Goal: Task Accomplishment & Management: Use online tool/utility

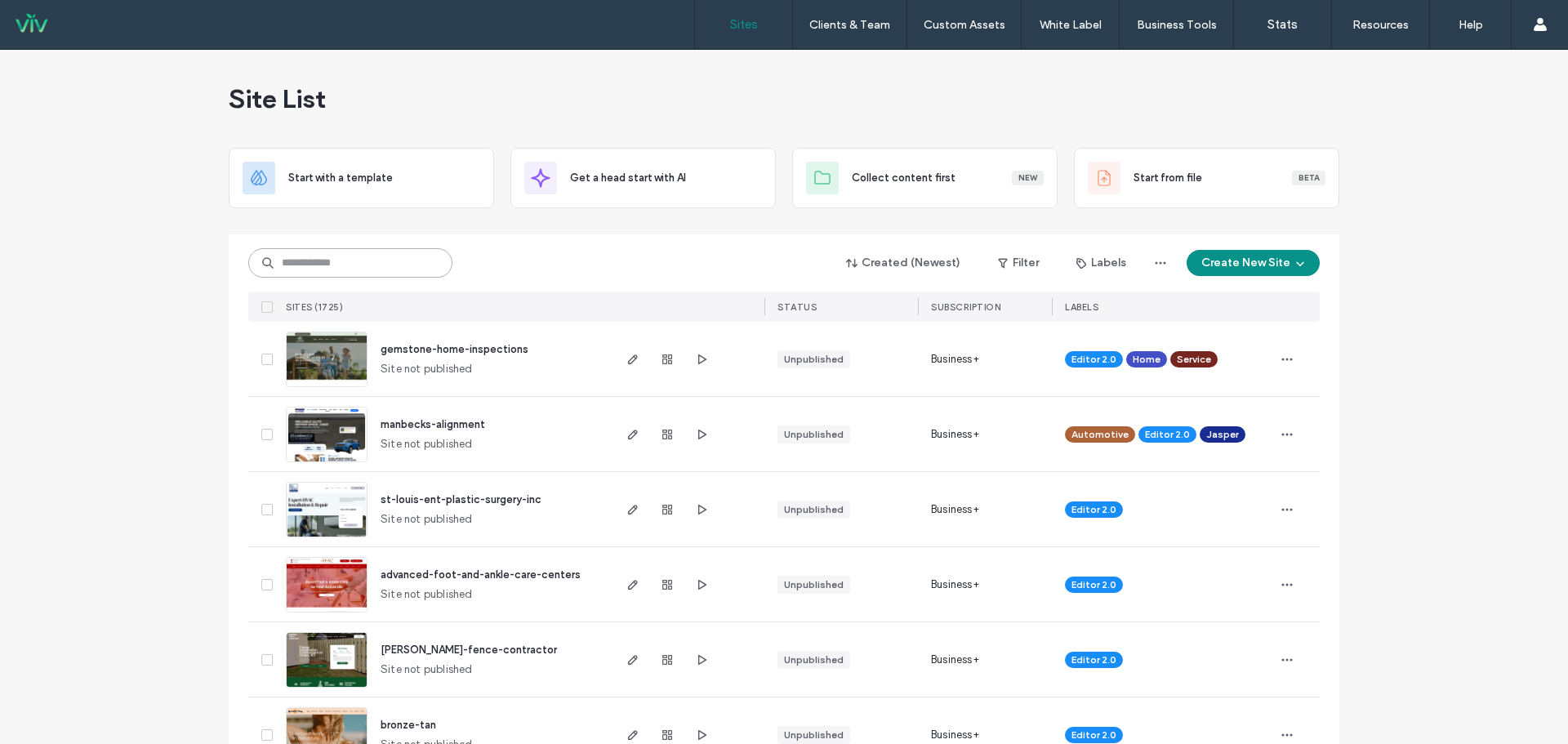
click at [334, 269] on input at bounding box center [350, 262] width 204 height 29
paste input "********"
type input "********"
click at [492, 257] on div "******** Created (Newest) Filter Labels Create New Site" at bounding box center [783, 262] width 1071 height 31
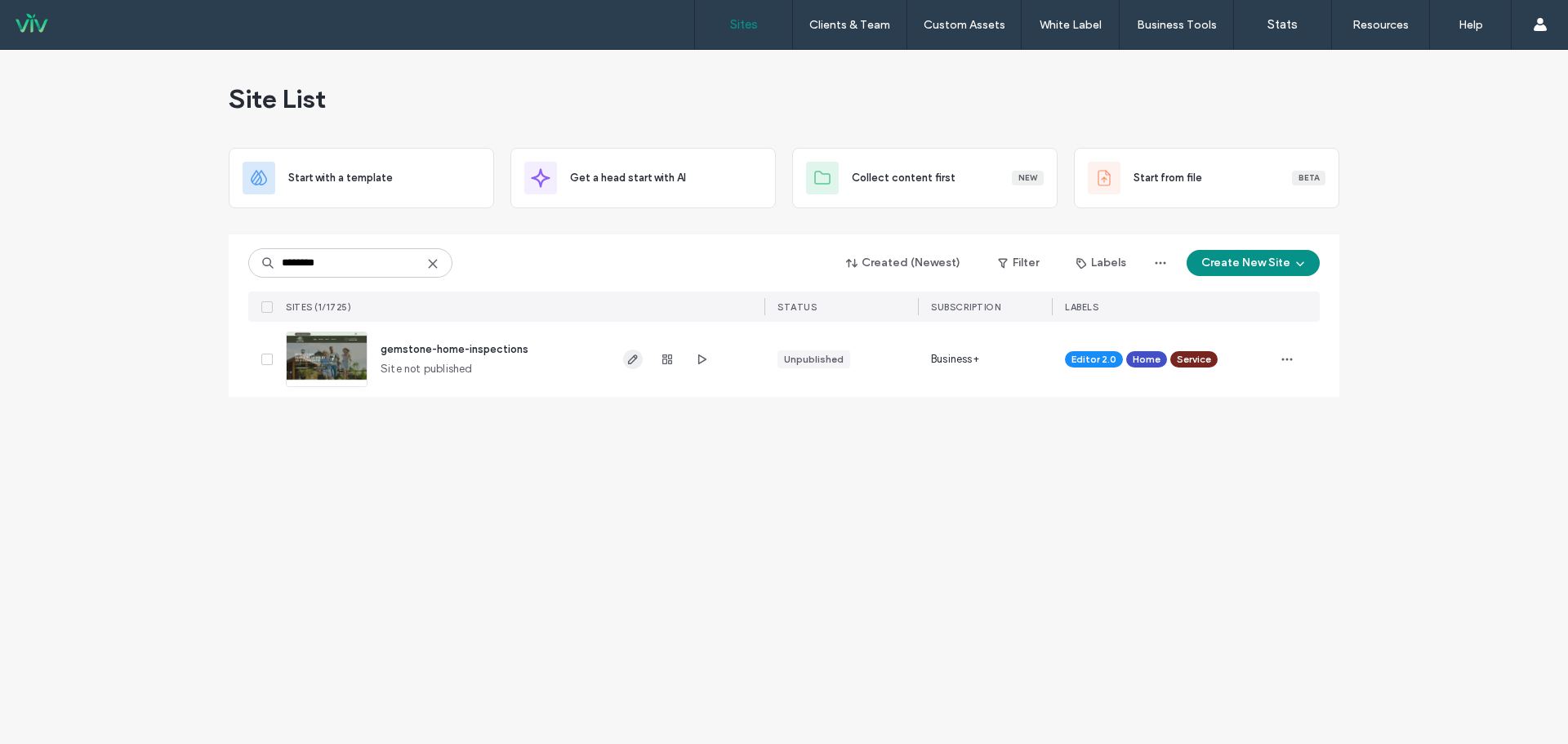
click at [632, 357] on icon "button" at bounding box center [633, 360] width 13 height 13
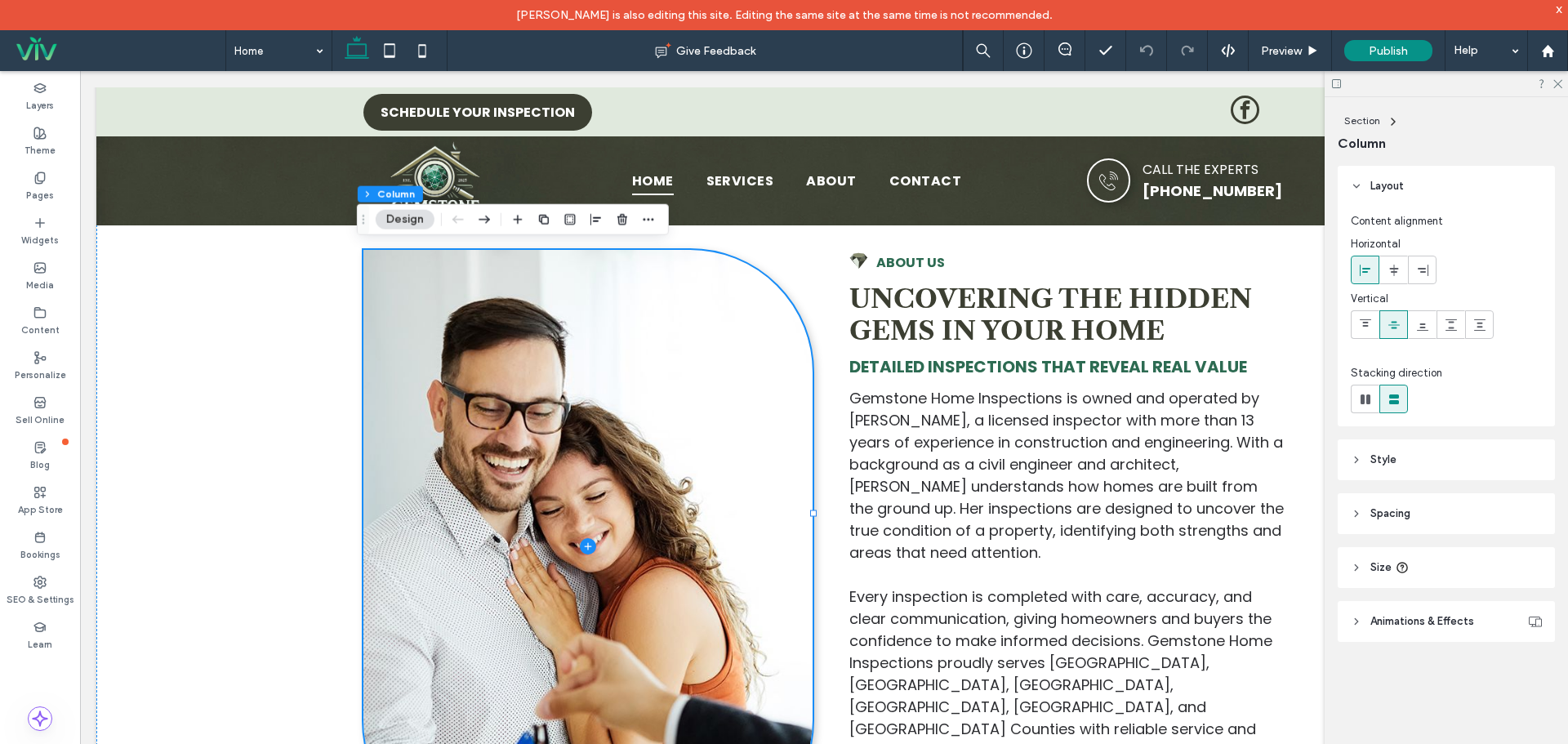
click at [1564, 85] on div at bounding box center [1446, 84] width 244 height 25
click at [1558, 84] on use at bounding box center [1557, 84] width 9 height 9
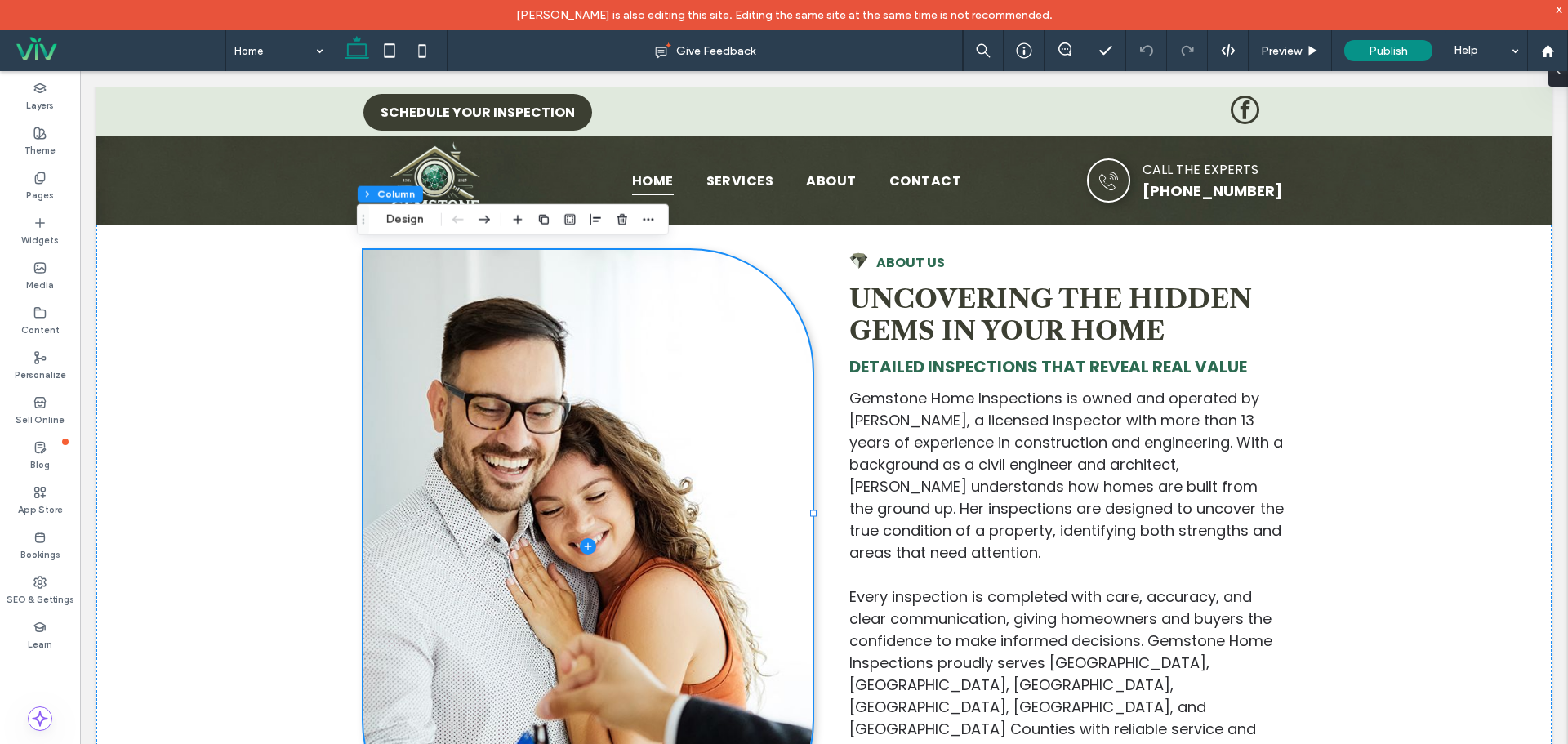
click at [1560, 8] on div "x" at bounding box center [1559, 8] width 8 height 14
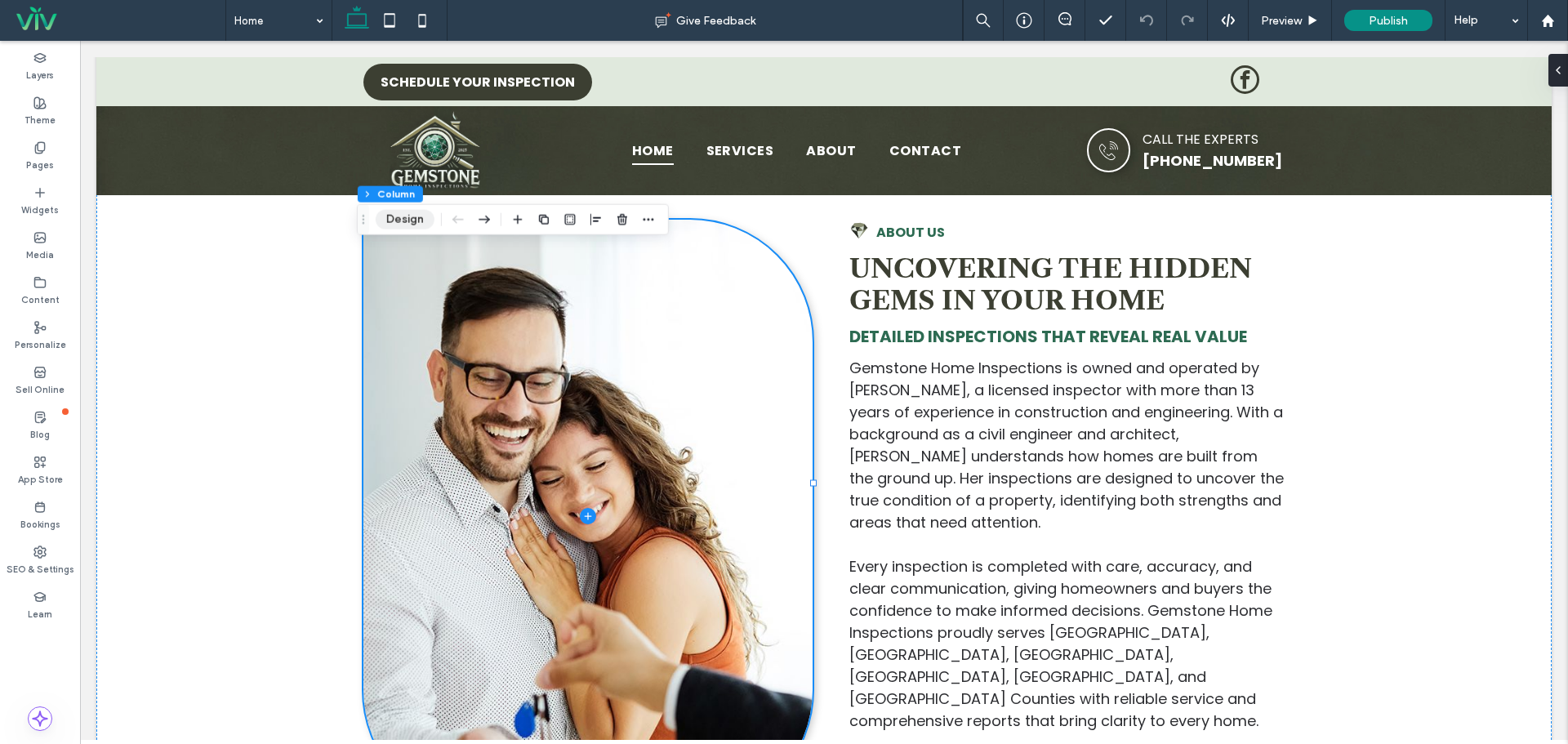
click at [404, 213] on button "Design" at bounding box center [405, 219] width 59 height 19
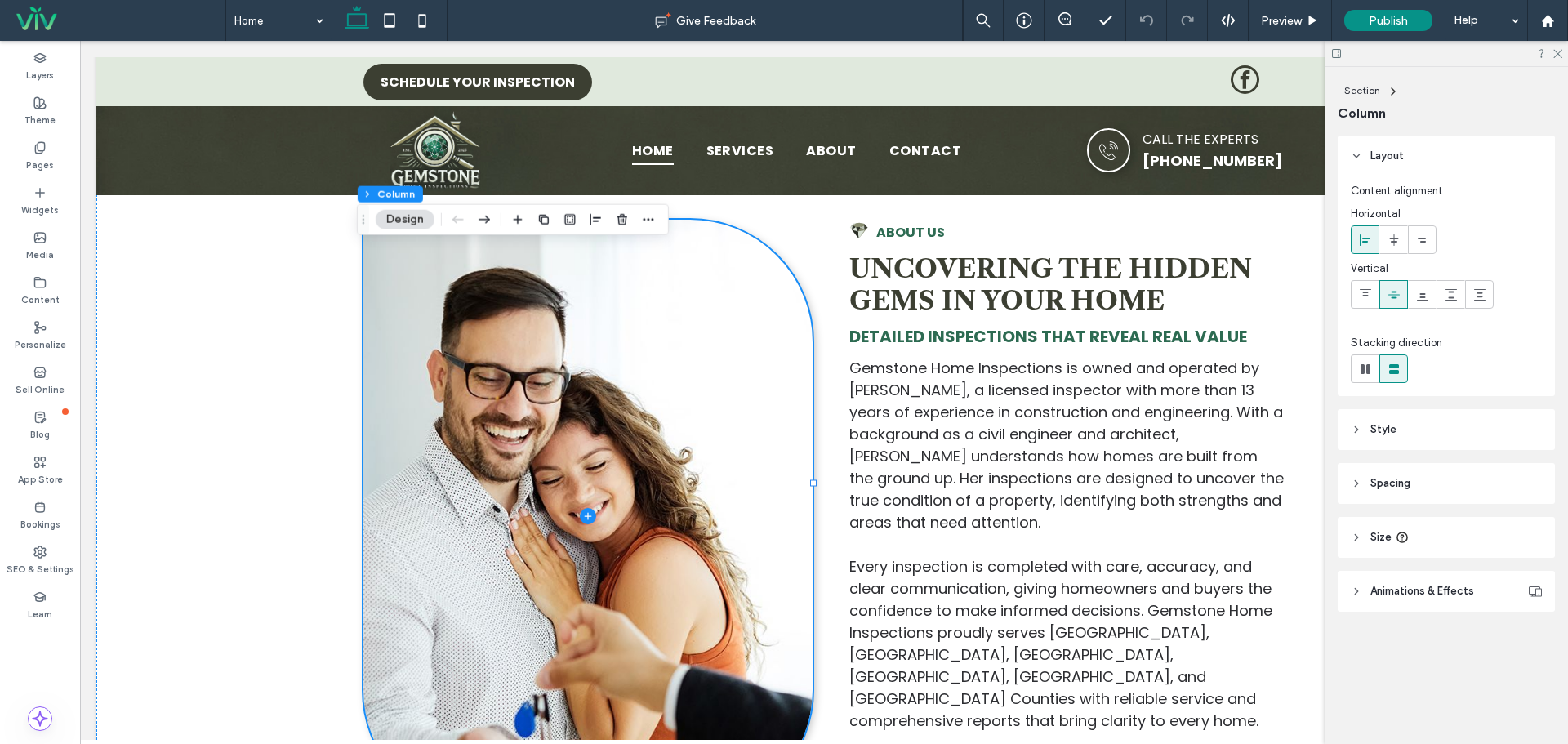
click at [1422, 488] on header "Spacing" at bounding box center [1446, 483] width 218 height 41
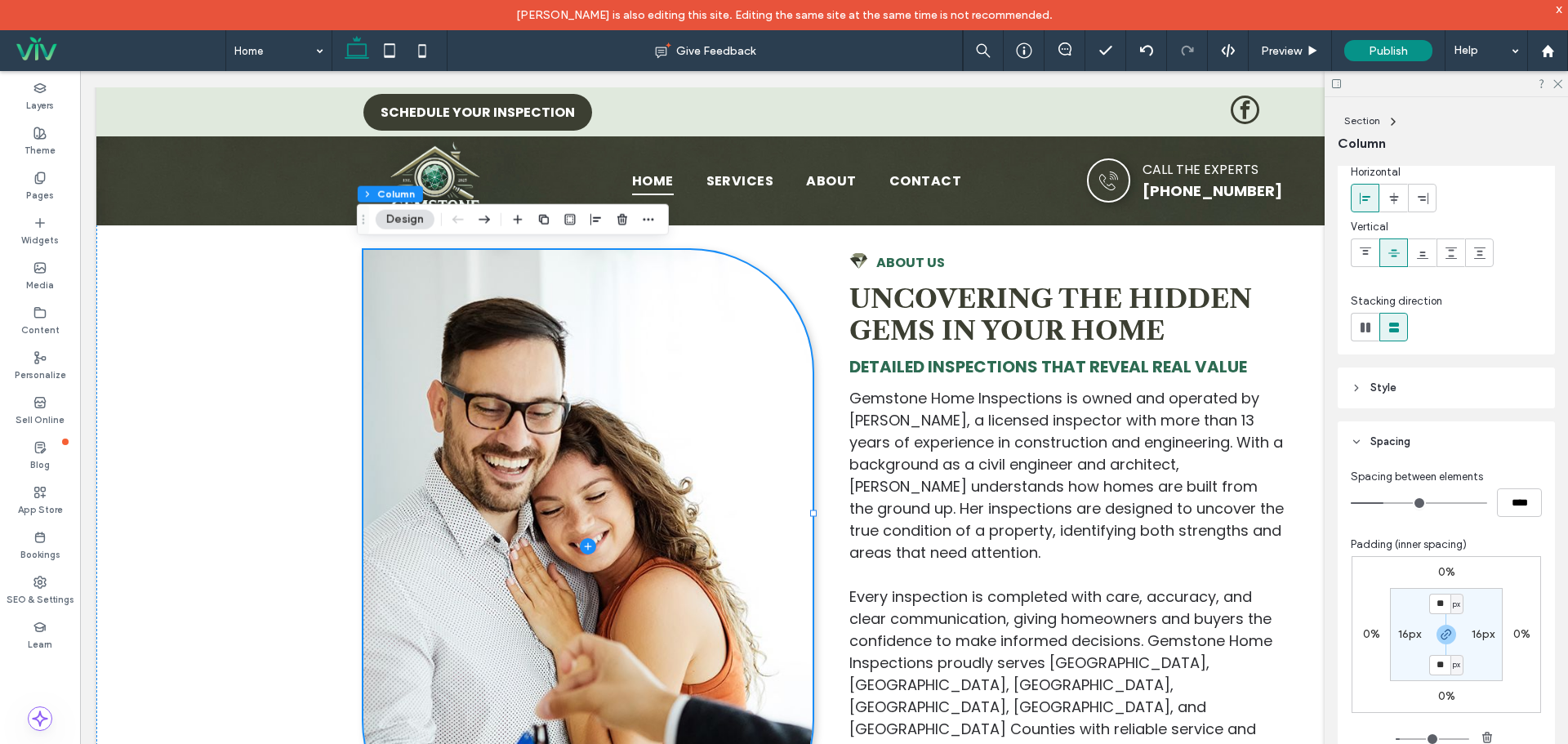
scroll to position [40, 0]
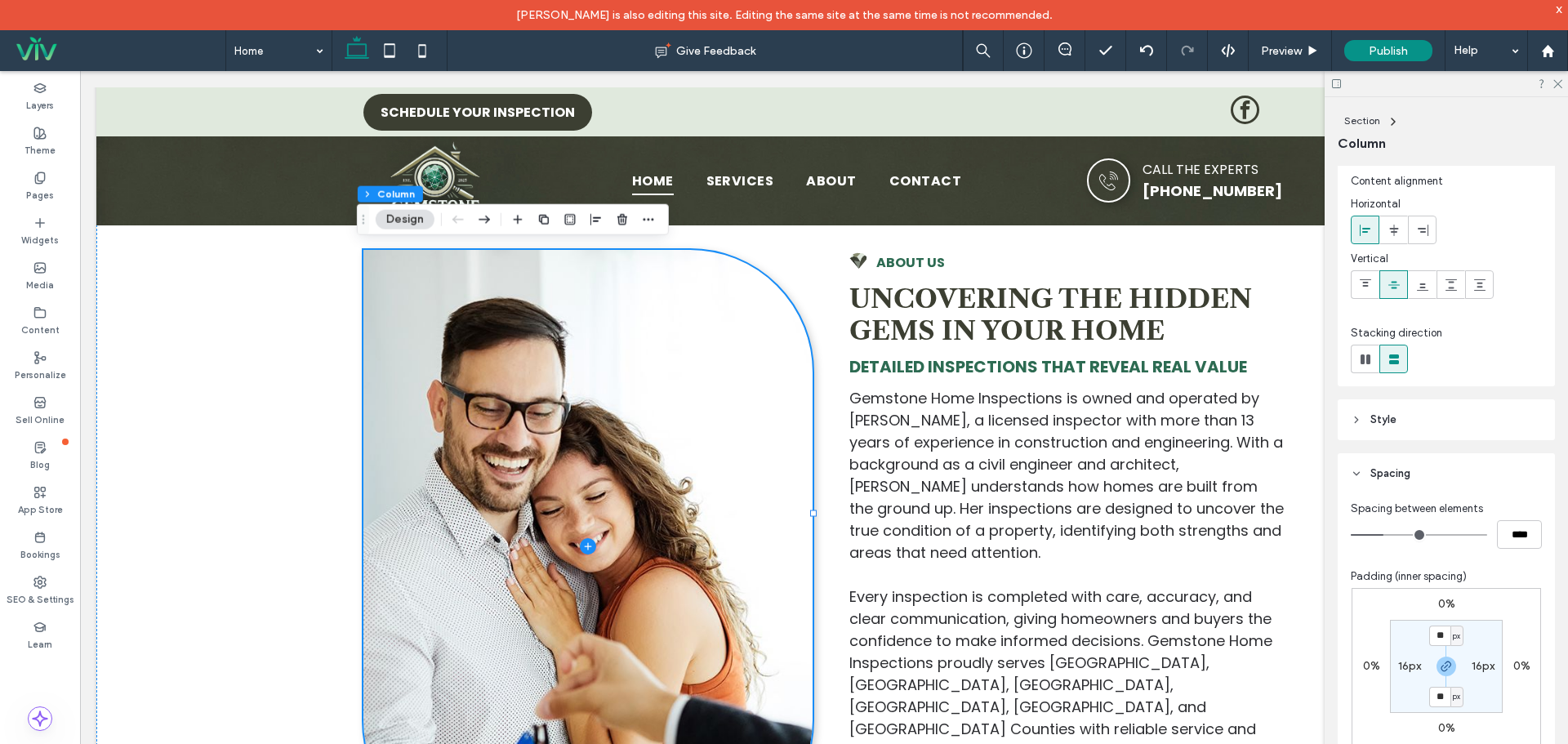
click at [1406, 433] on header "Style" at bounding box center [1446, 419] width 218 height 41
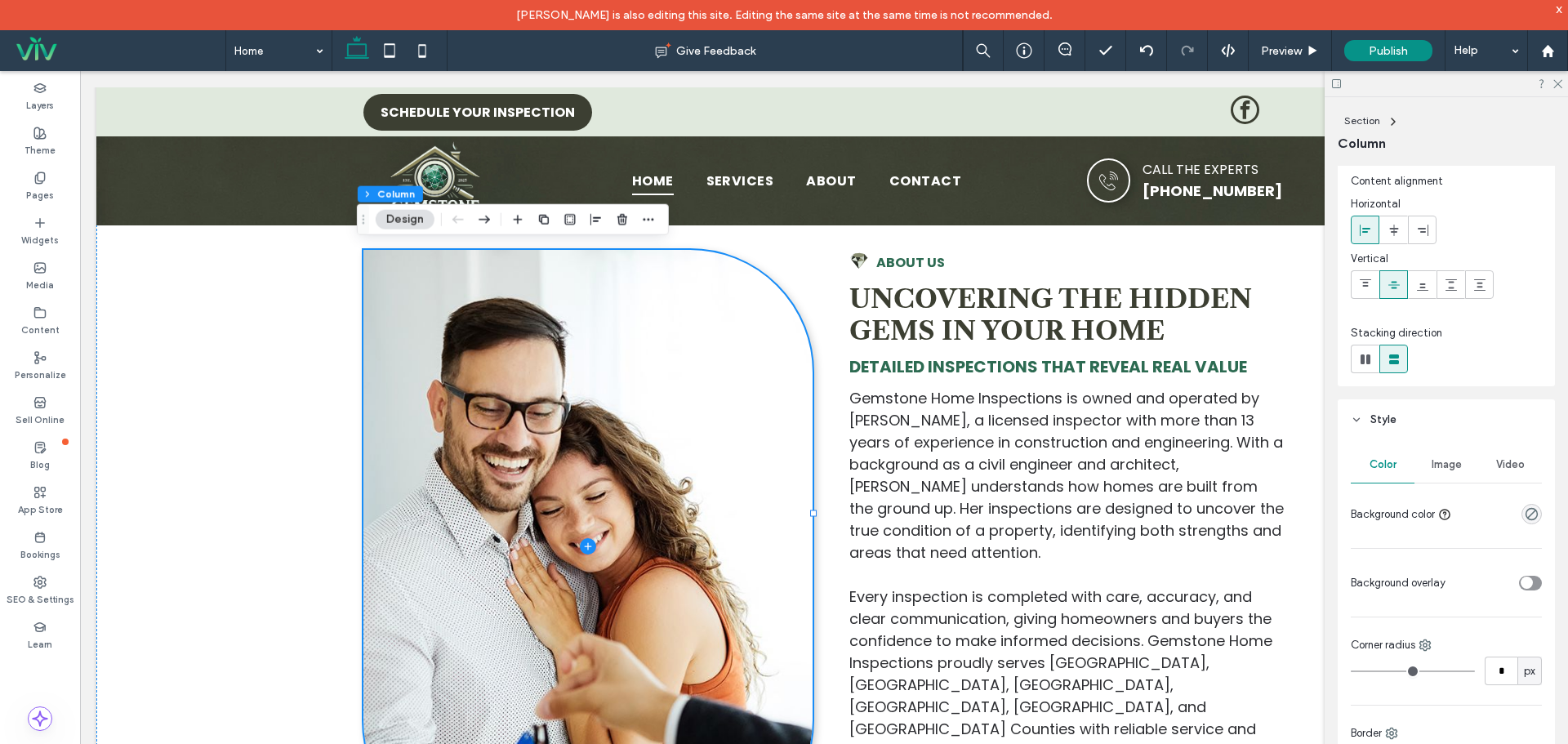
click at [1439, 471] on span "Image" at bounding box center [1447, 465] width 30 height 13
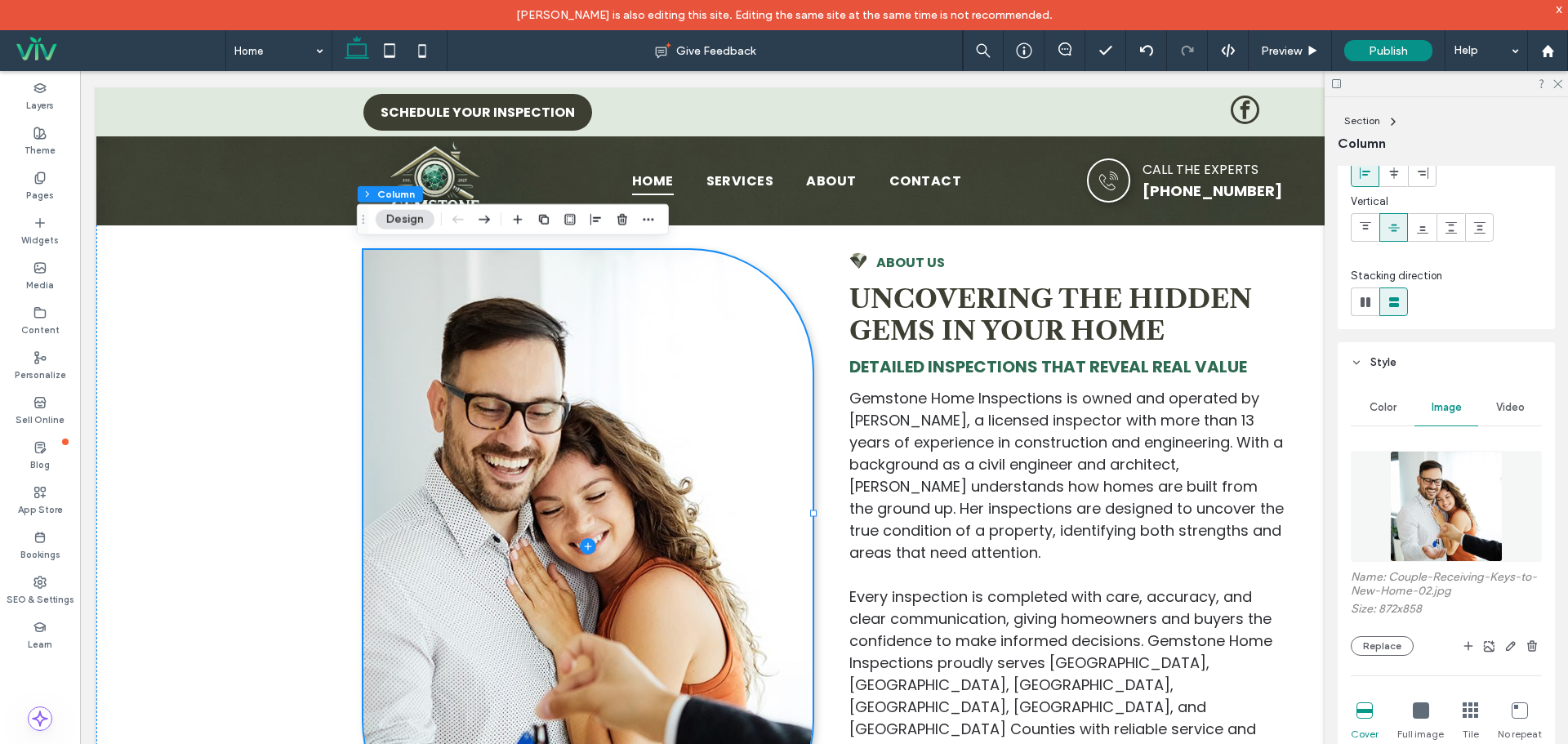
scroll to position [122, 0]
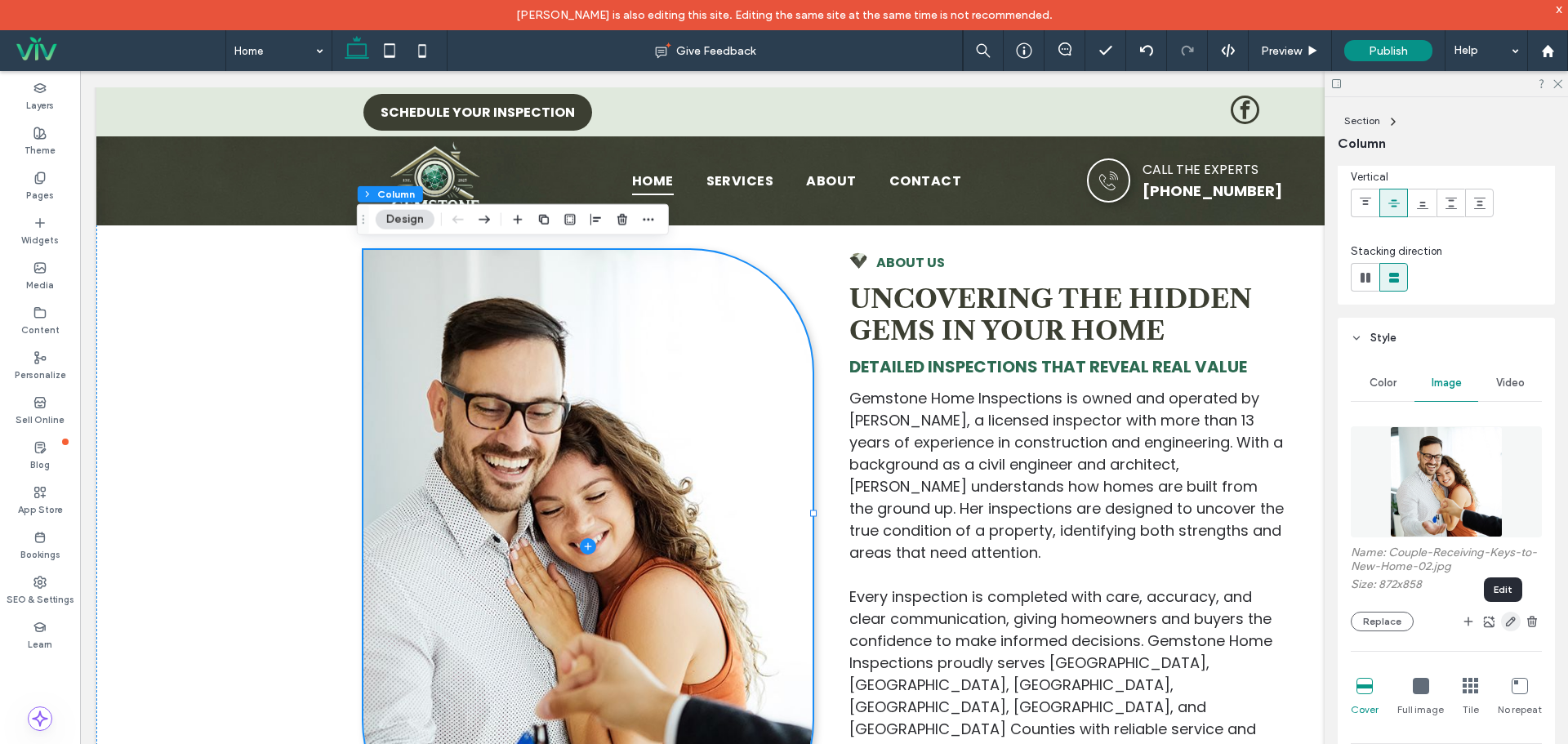
click at [1506, 626] on use "button" at bounding box center [1511, 622] width 10 height 10
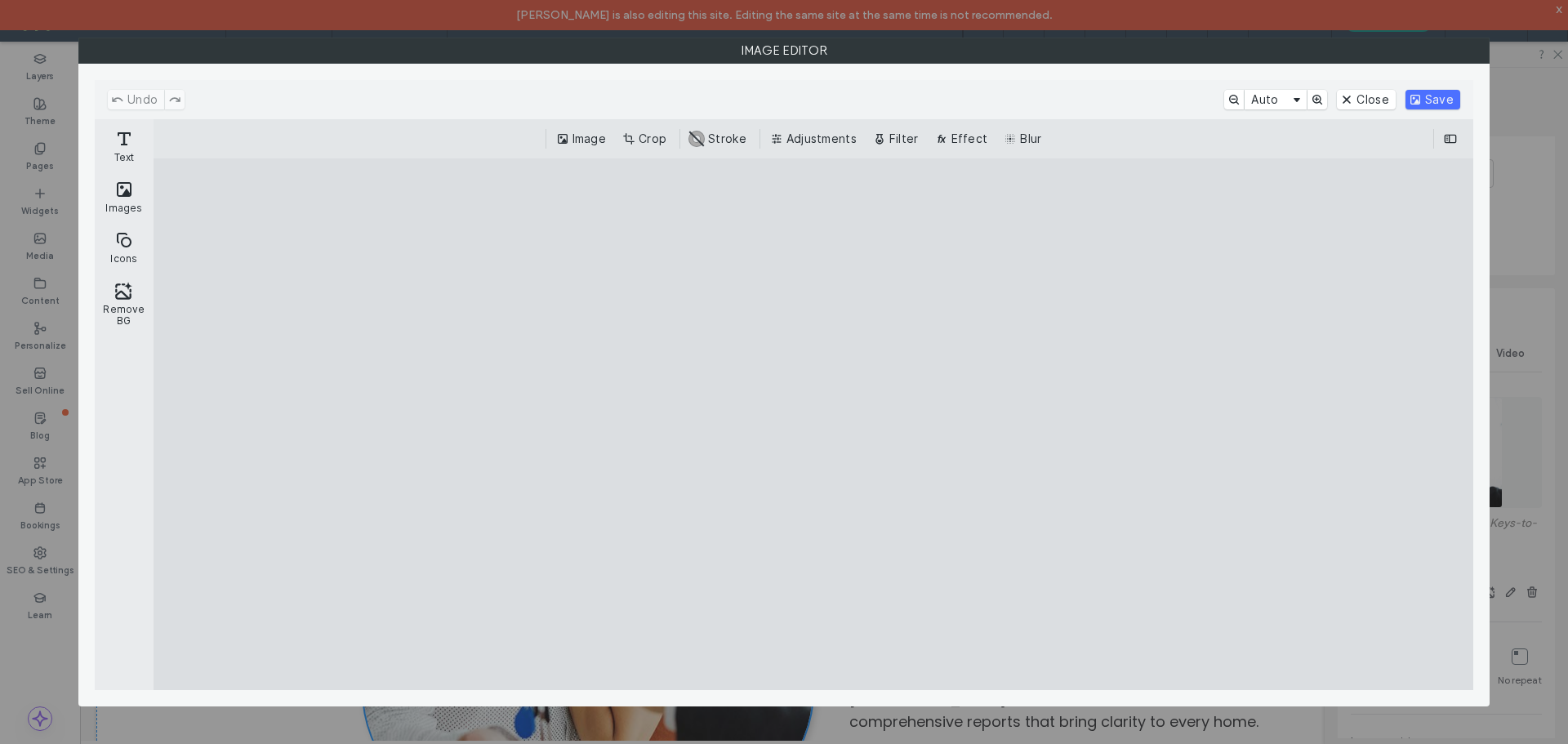
drag, startPoint x: 1386, startPoint y: 96, endPoint x: 1321, endPoint y: 151, distance: 85.1
click at [1386, 94] on button "Close" at bounding box center [1365, 99] width 58 height 19
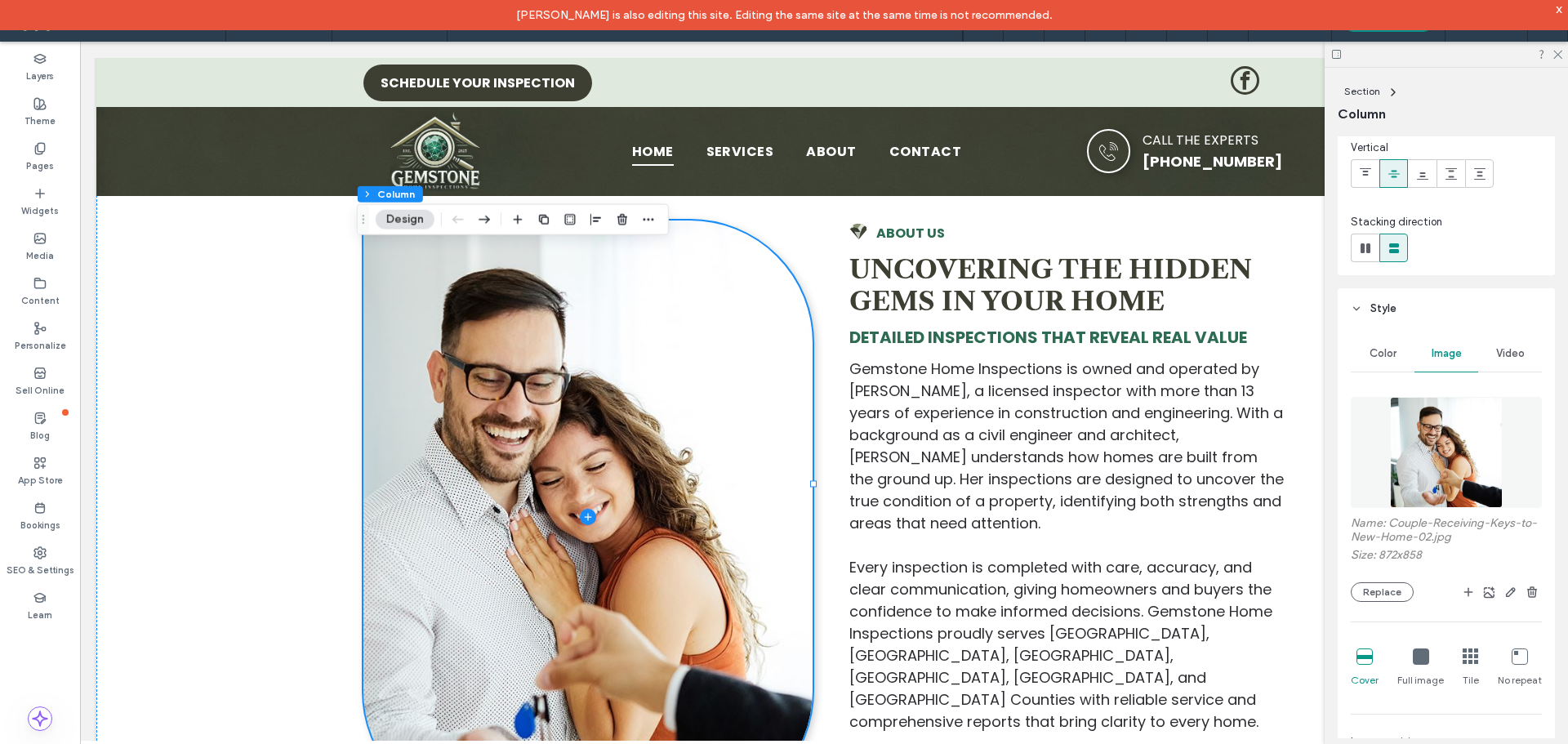
drag, startPoint x: 1556, startPoint y: 13, endPoint x: 1492, endPoint y: 31, distance: 66.5
click at [1557, 13] on div "x" at bounding box center [1559, 8] width 8 height 14
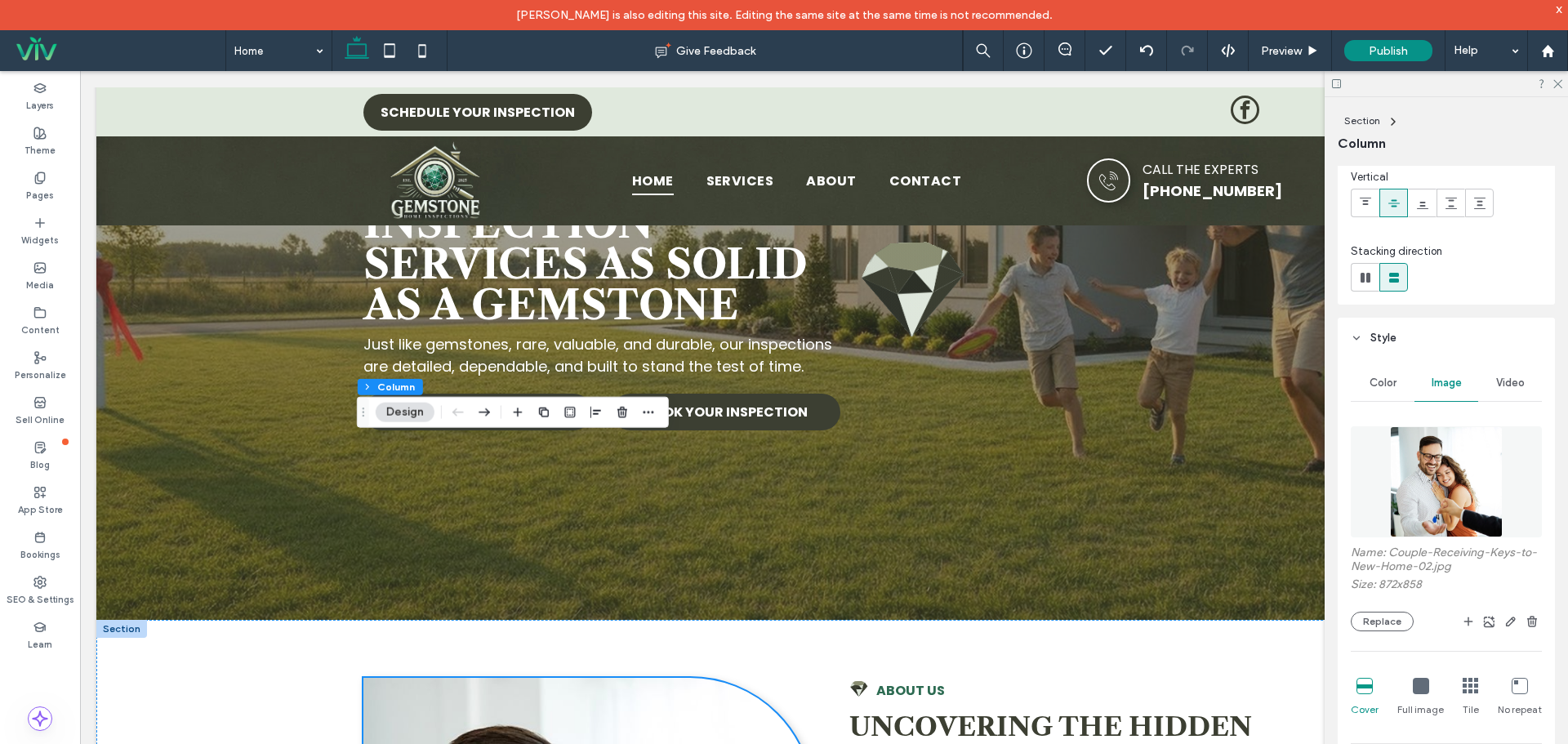
scroll to position [0, 0]
